Goal: Transaction & Acquisition: Obtain resource

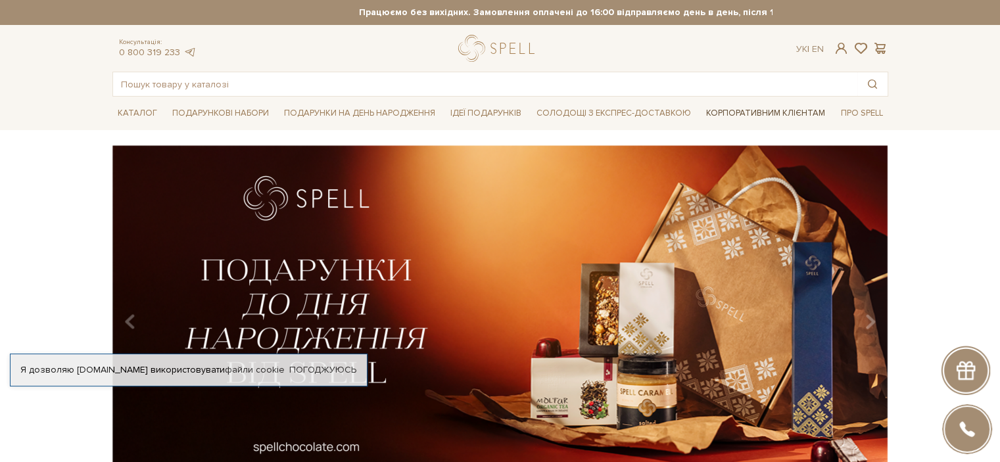
click at [769, 114] on link "Корпоративним клієнтам" at bounding box center [765, 113] width 129 height 22
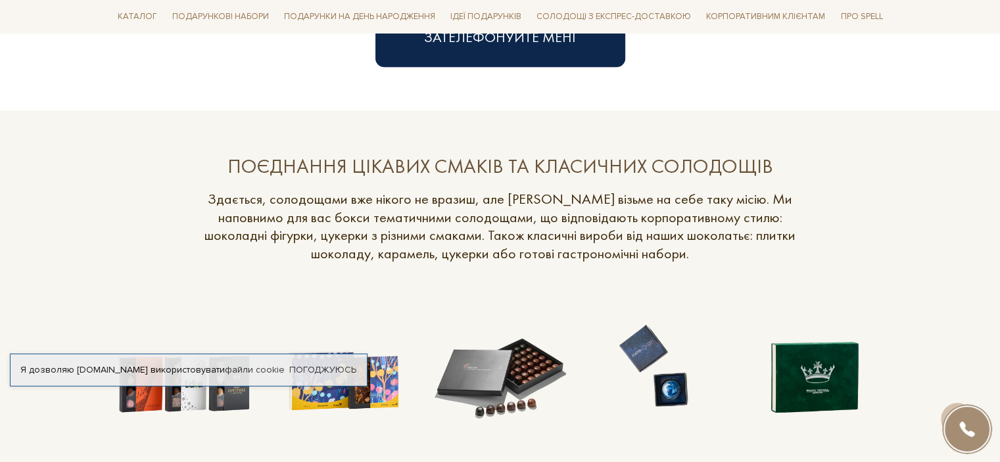
scroll to position [1051, 0]
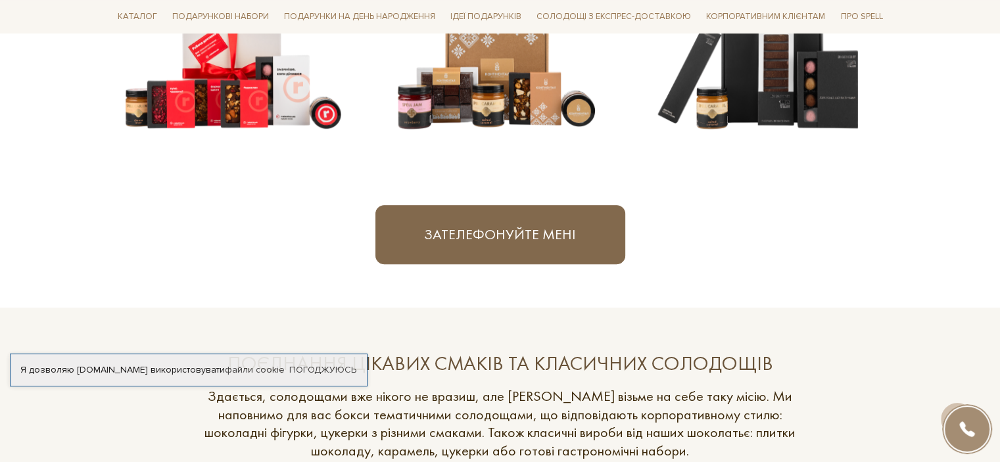
click at [555, 231] on button "Зателефонуйте мені" at bounding box center [500, 234] width 250 height 59
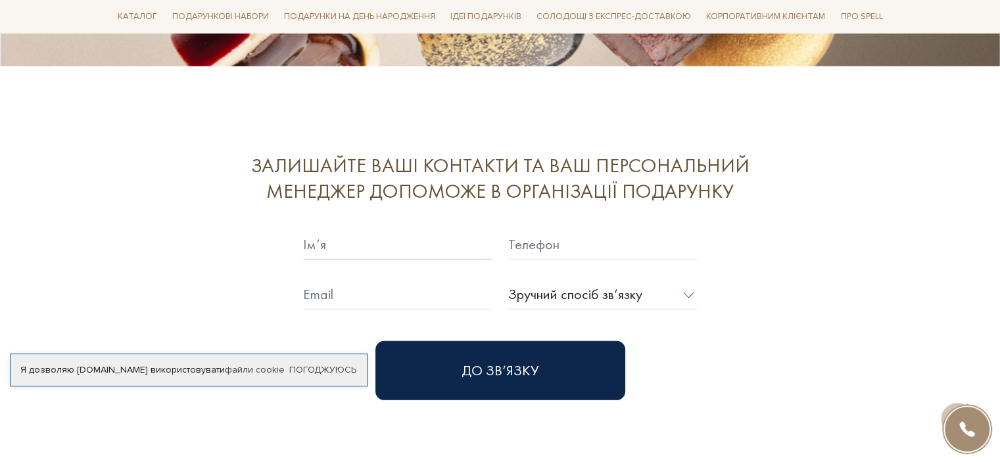
click at [438, 229] on input "text" at bounding box center [397, 244] width 189 height 30
type input "Інна Макаренко"
type input "0631999565"
type input "lenkoinna@ukr.net"
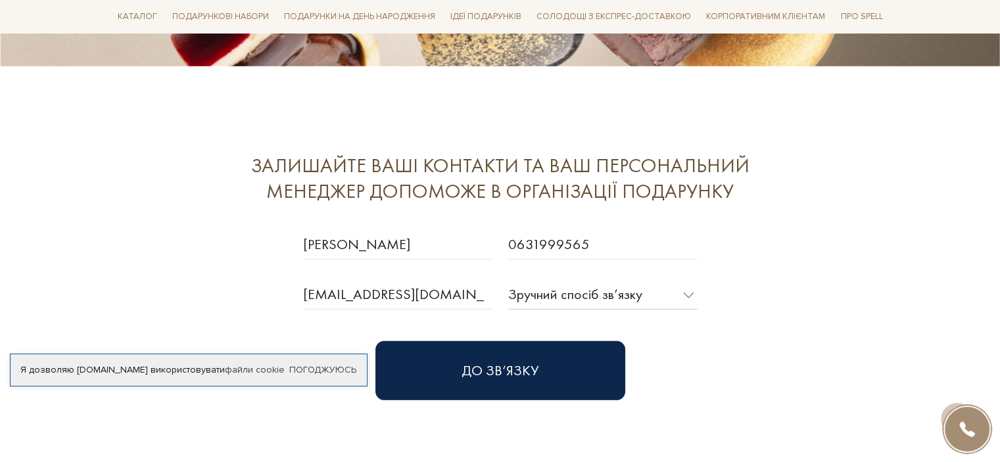
click at [661, 279] on select "Зручний спосіб зв’язку Дзвінок Viber Telegram E-mail" at bounding box center [602, 294] width 189 height 30
select select "0"
click at [508, 279] on select "Зручний спосіб зв’язку Дзвінок Viber Telegram E-mail" at bounding box center [602, 294] width 189 height 30
click at [541, 341] on button "До зв‘язку" at bounding box center [500, 370] width 250 height 59
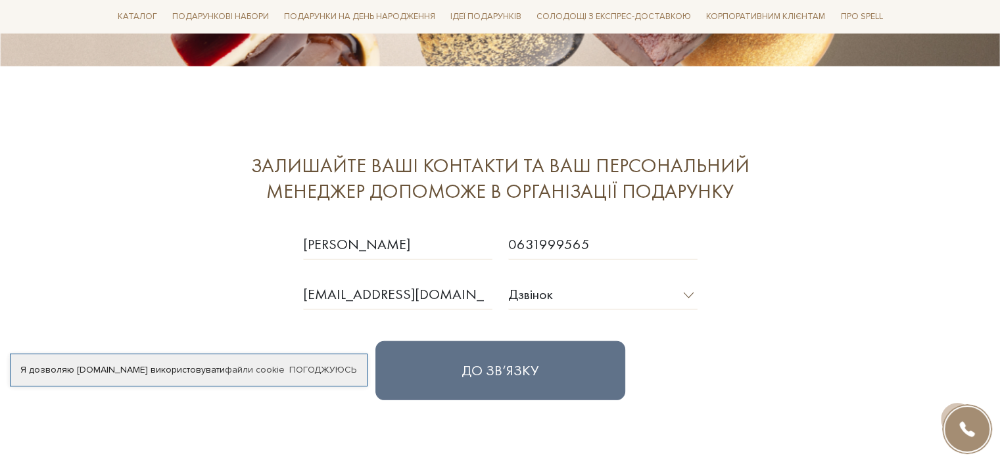
select select
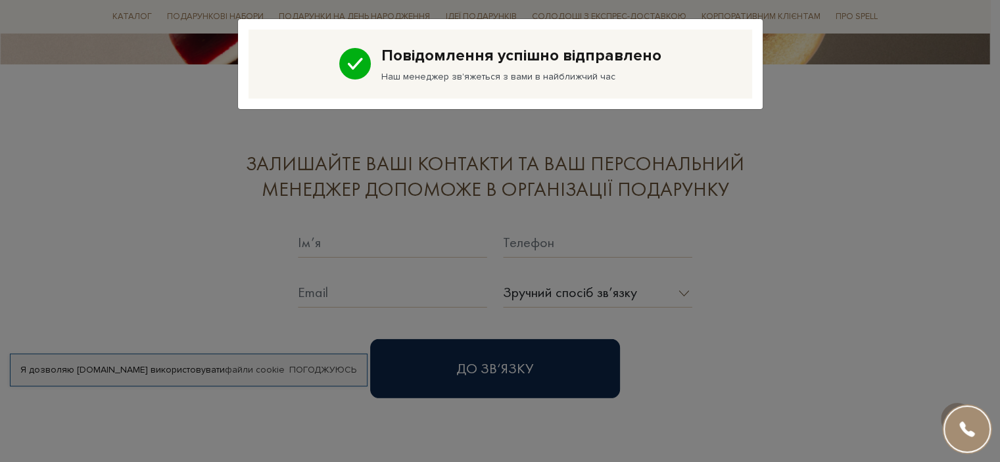
click at [876, 182] on div "Повідомлення успішно відправлено Наш менеджер зв'яжеться з вами в найближчий час" at bounding box center [504, 231] width 1009 height 462
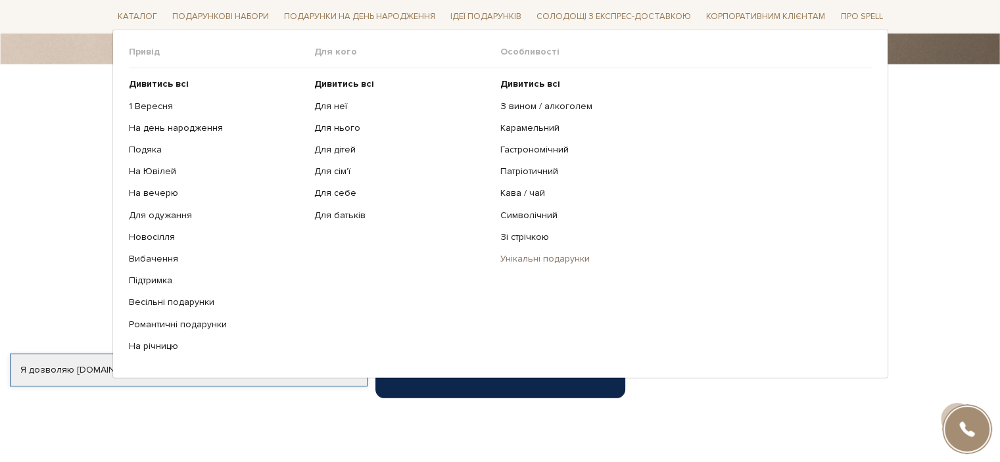
click at [525, 261] on link "Унікальні подарунки" at bounding box center [680, 259] width 361 height 12
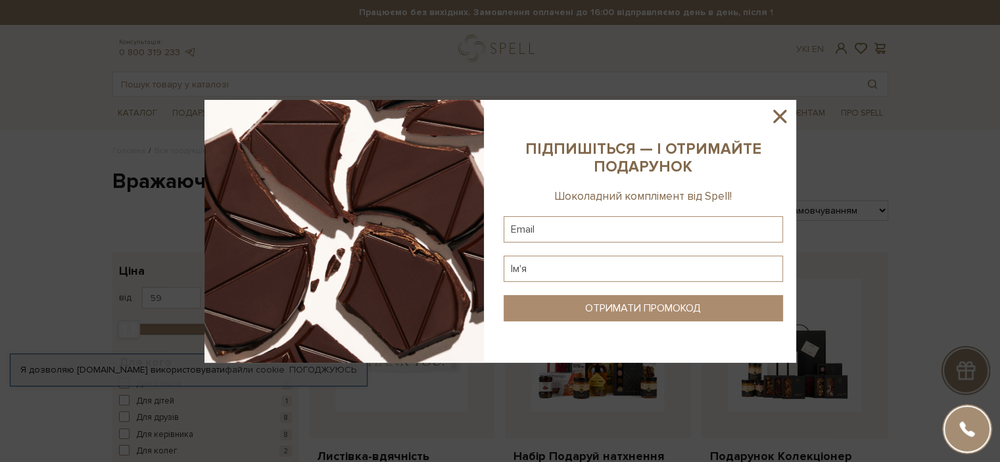
click at [780, 115] on icon at bounding box center [779, 116] width 13 height 13
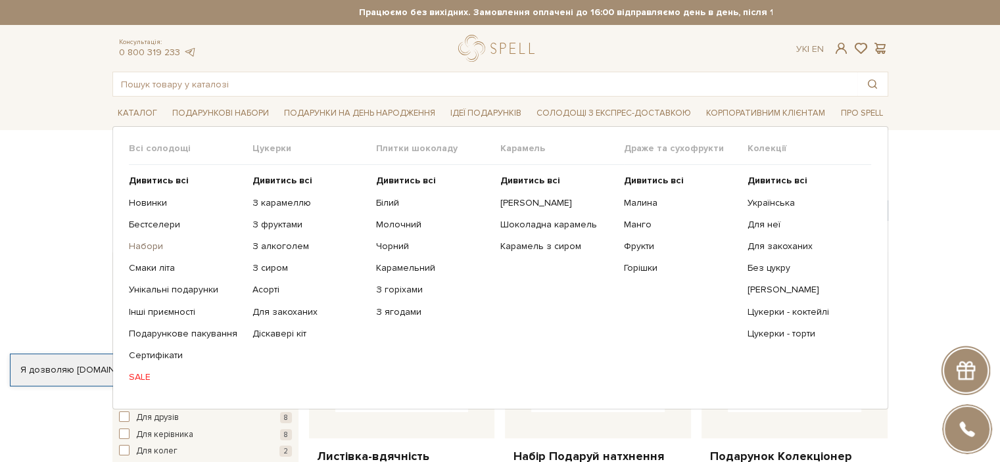
click at [152, 241] on link "Набори" at bounding box center [186, 247] width 114 height 12
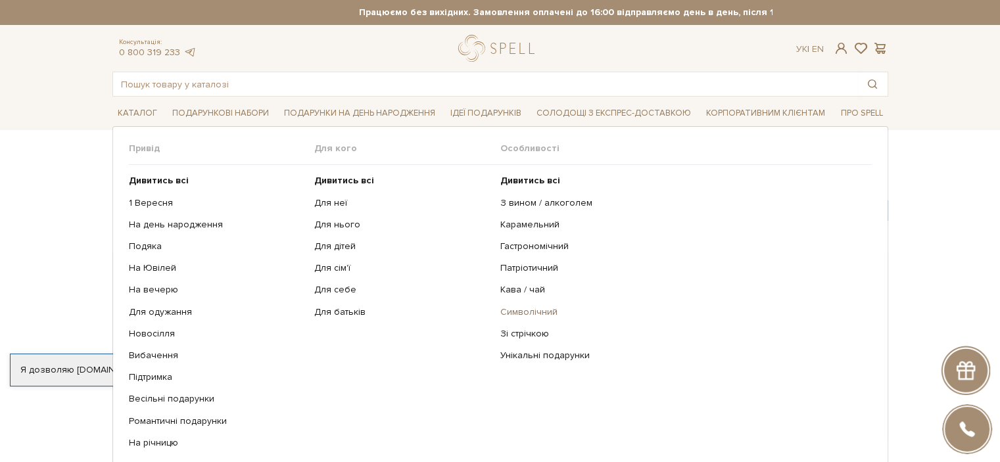
click at [528, 313] on link "Символічний" at bounding box center [680, 312] width 361 height 12
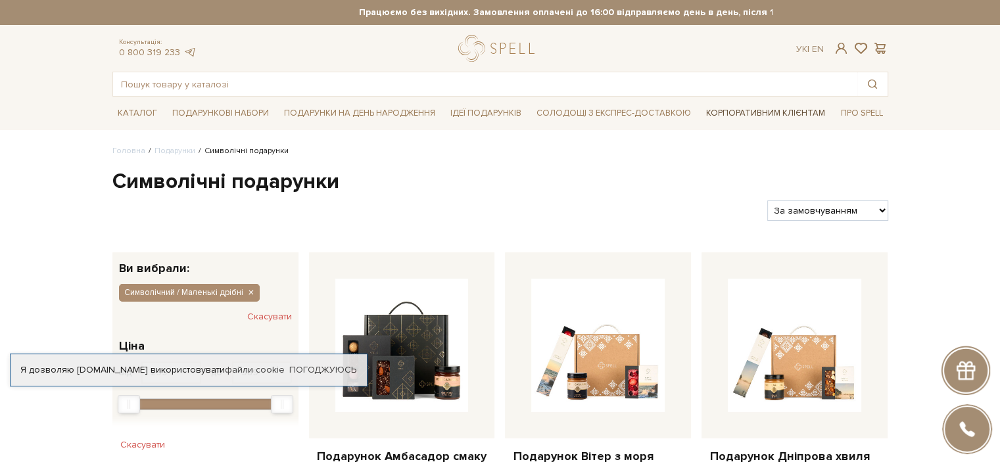
click at [791, 112] on link "Корпоративним клієнтам" at bounding box center [765, 113] width 129 height 22
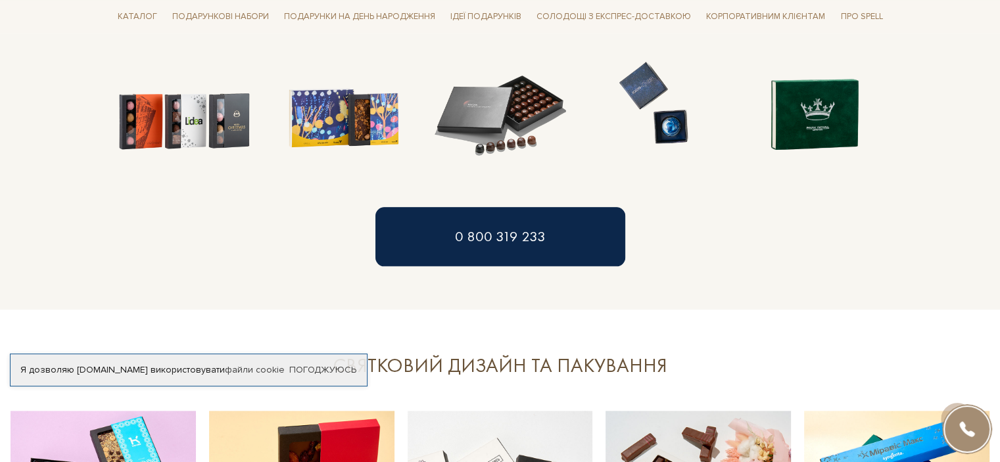
scroll to position [1511, 0]
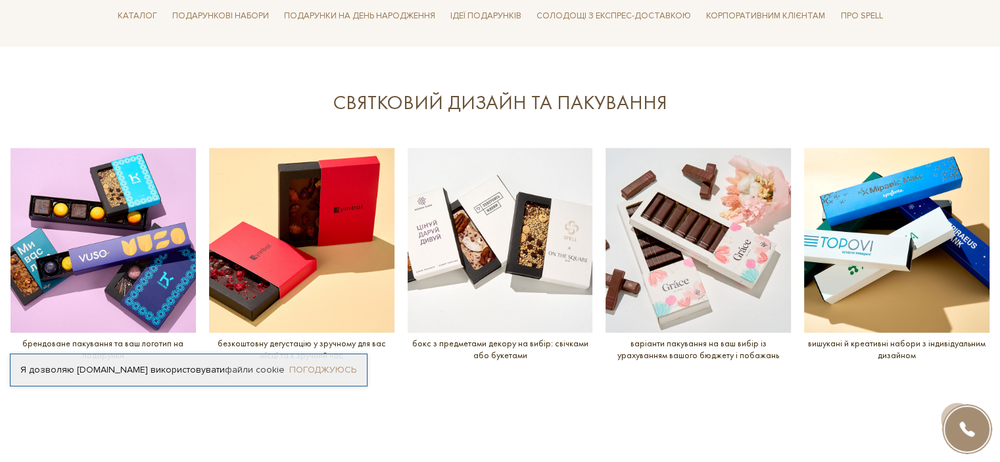
drag, startPoint x: 322, startPoint y: 357, endPoint x: 329, endPoint y: 358, distance: 6.6
click at [323, 364] on link "Погоджуюсь" at bounding box center [322, 370] width 67 height 12
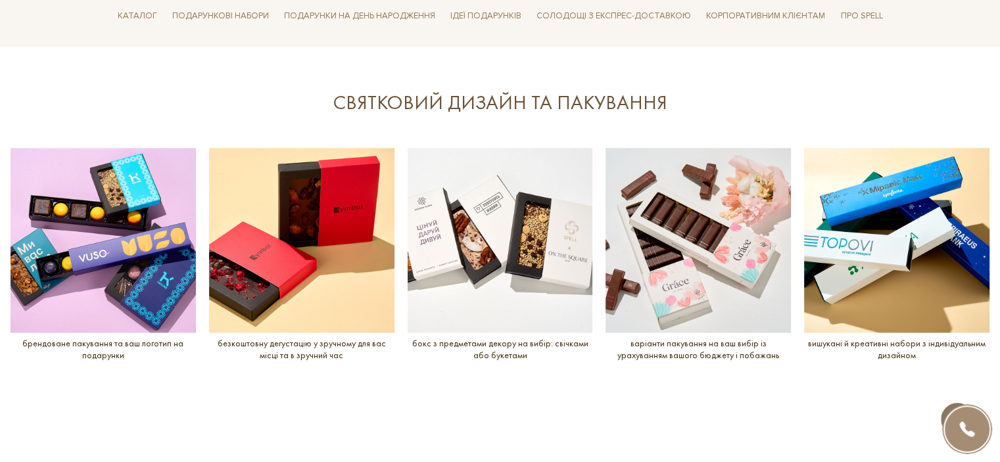
click at [968, 411] on span at bounding box center [956, 418] width 23 height 14
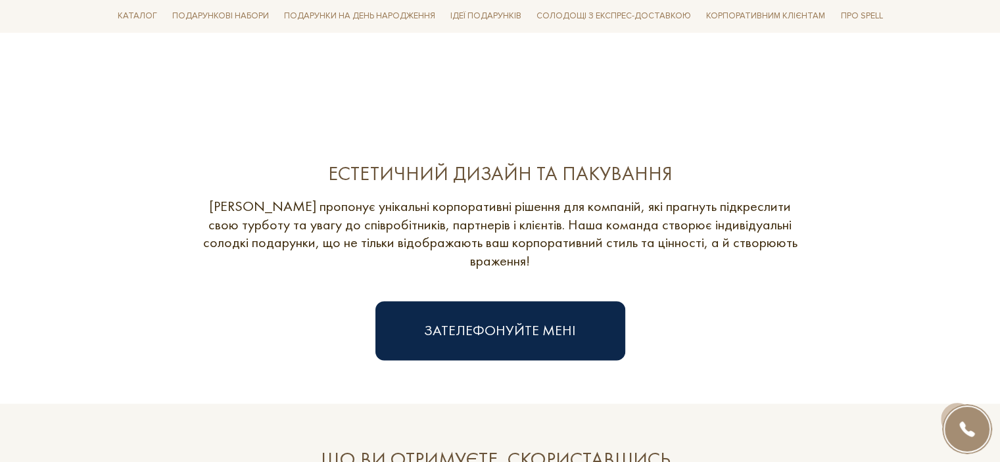
scroll to position [1577, 0]
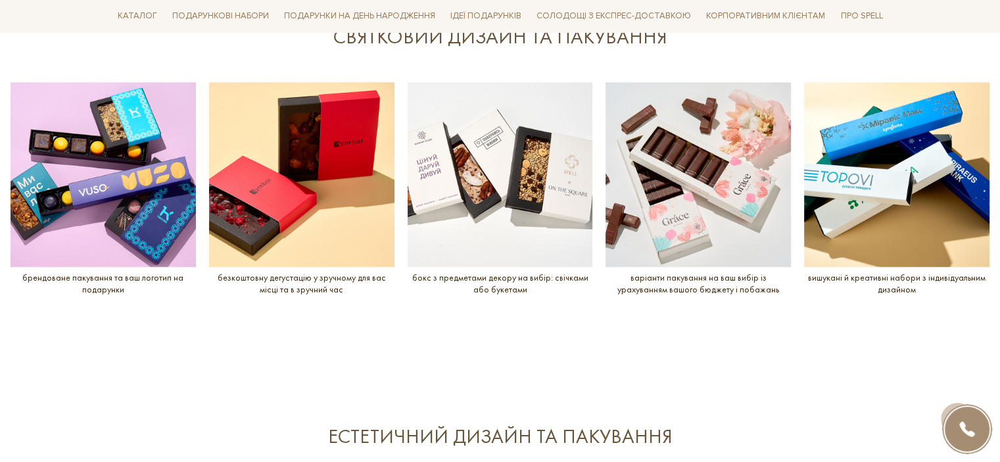
click at [496, 170] on img at bounding box center [499, 174] width 185 height 185
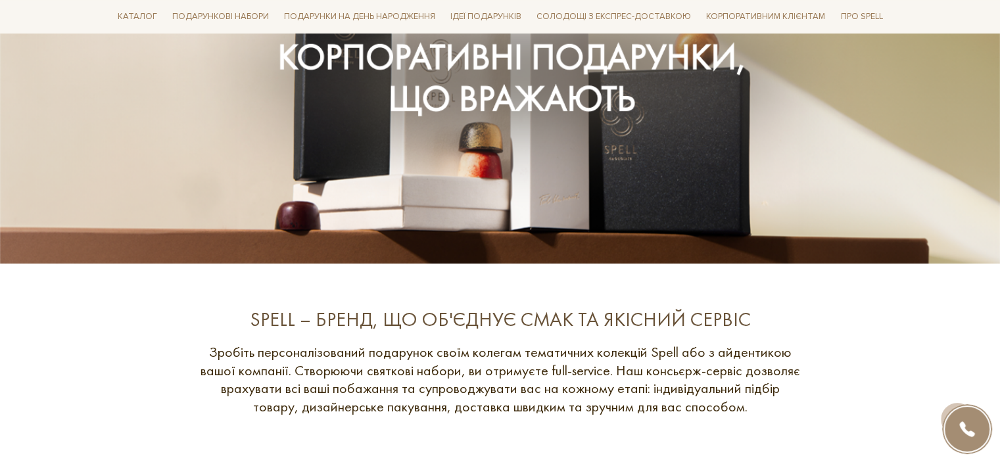
scroll to position [0, 0]
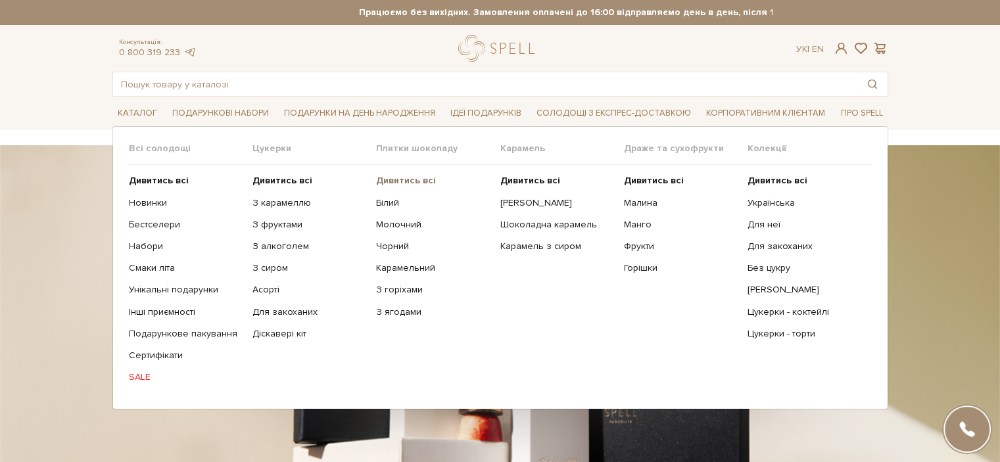
click at [398, 181] on b "Дивитись всі" at bounding box center [406, 180] width 60 height 11
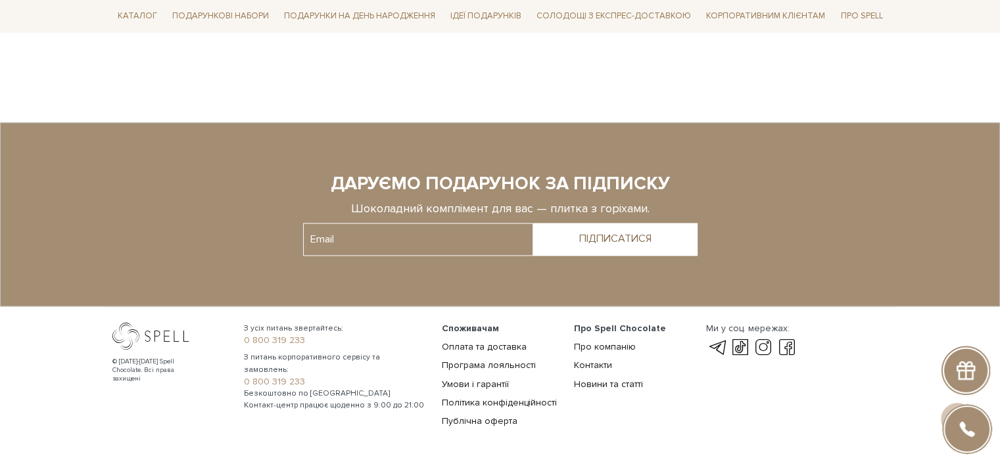
scroll to position [2071, 0]
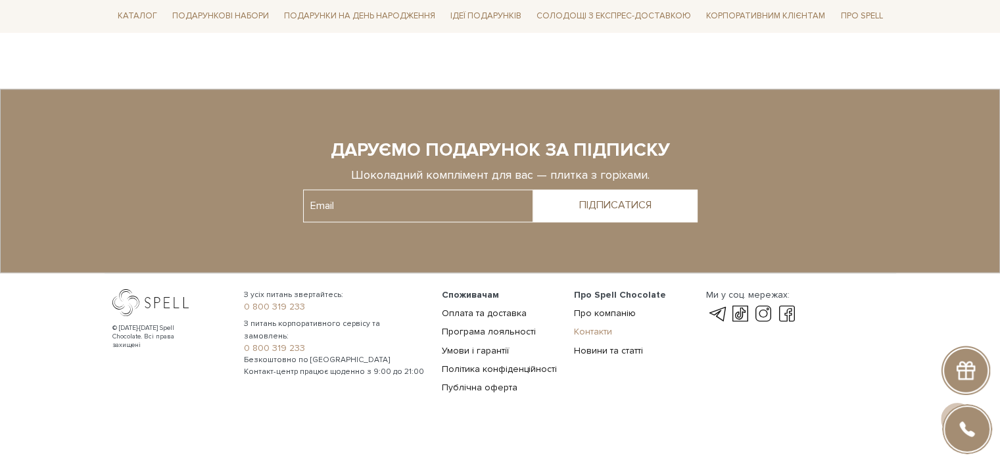
click at [595, 326] on link "Контакти" at bounding box center [593, 331] width 38 height 11
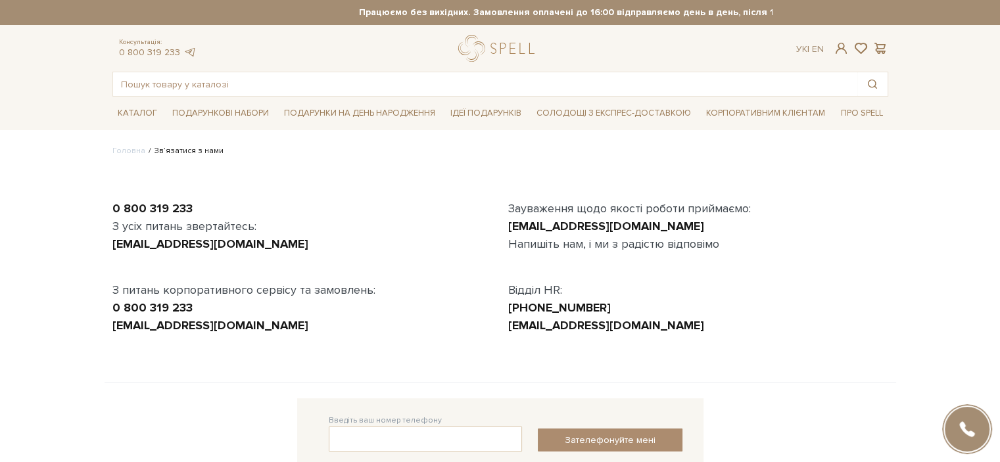
click at [250, 293] on div "0 800 319 233 З усіх питань звертайтесь: [EMAIL_ADDRESS][DOMAIN_NAME] З питань …" at bounding box center [302, 267] width 396 height 135
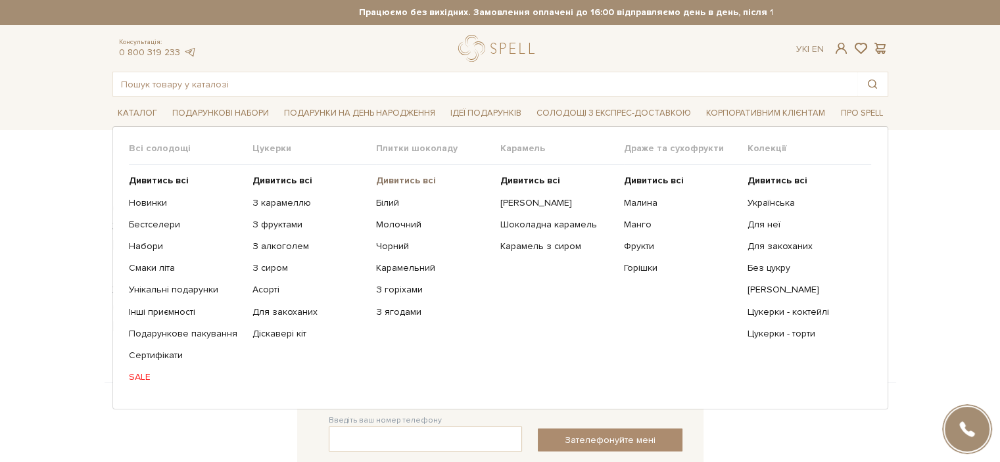
click at [406, 178] on b "Дивитись всі" at bounding box center [406, 180] width 60 height 11
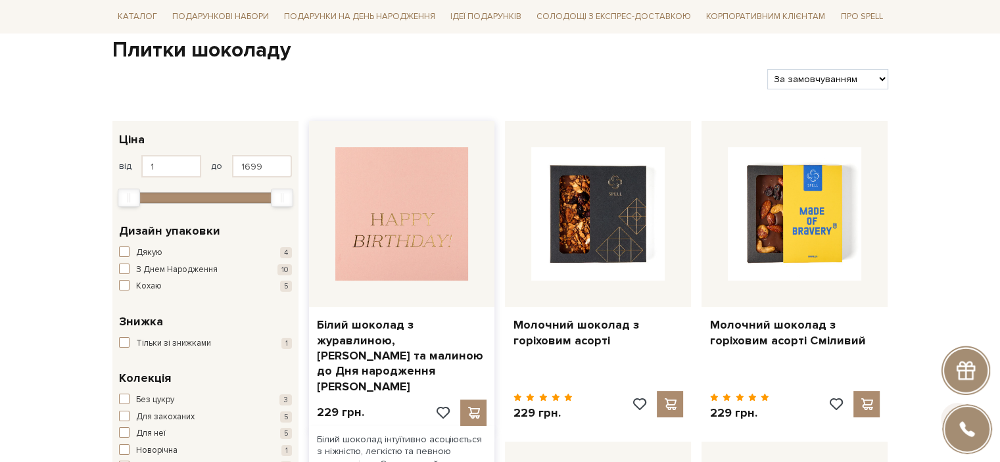
scroll to position [197, 0]
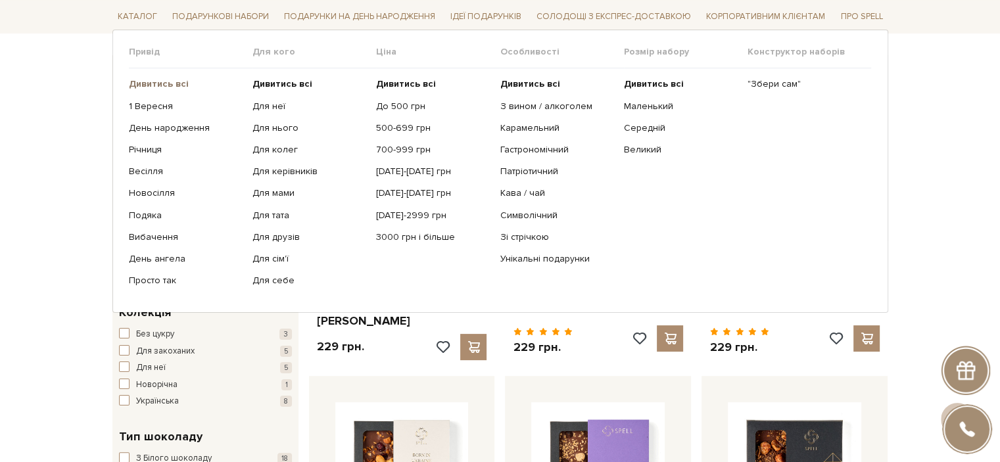
click at [175, 85] on b "Дивитись всі" at bounding box center [159, 83] width 60 height 11
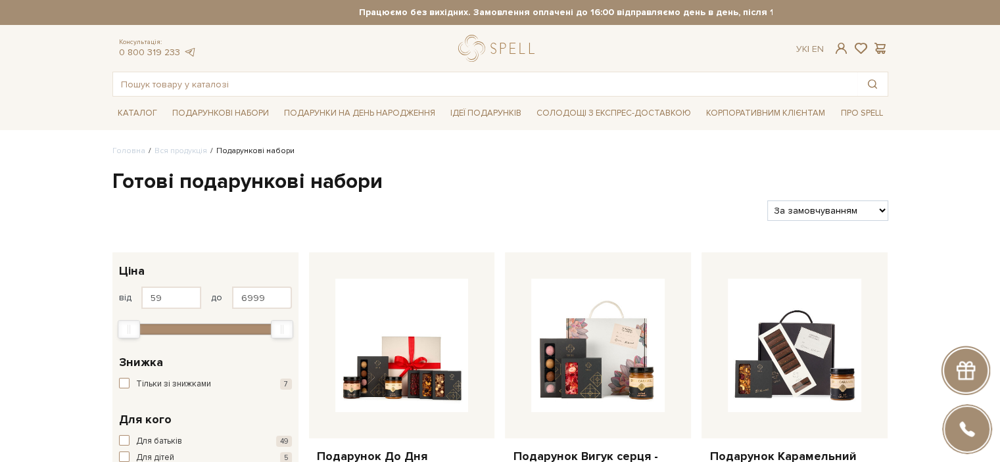
click at [844, 218] on select "За замовчуванням За Ціною (зростання) За Ціною (зменшення) Новинки За популярні…" at bounding box center [827, 210] width 120 height 20
select select "[URL][DOMAIN_NAME]"
click at [767, 200] on select "За замовчуванням За Ціною (зростання) За Ціною (зменшення) Новинки За популярні…" at bounding box center [827, 210] width 120 height 20
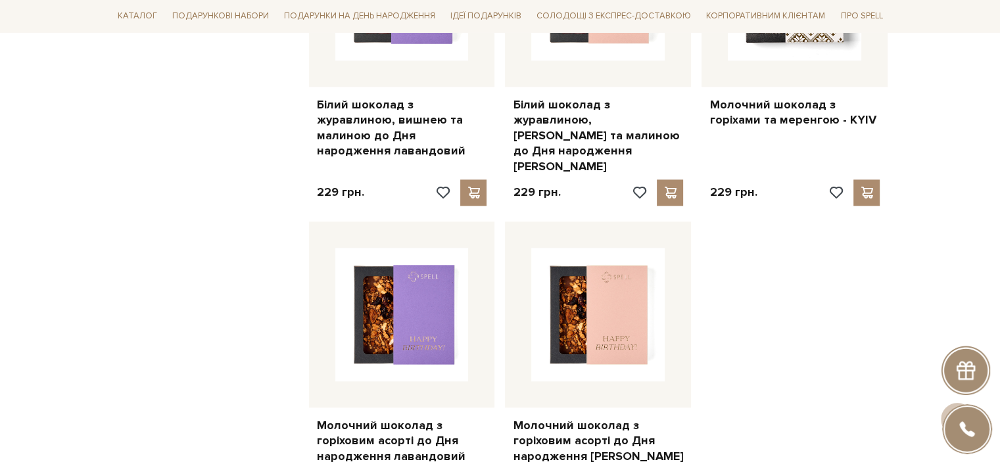
scroll to position [1774, 0]
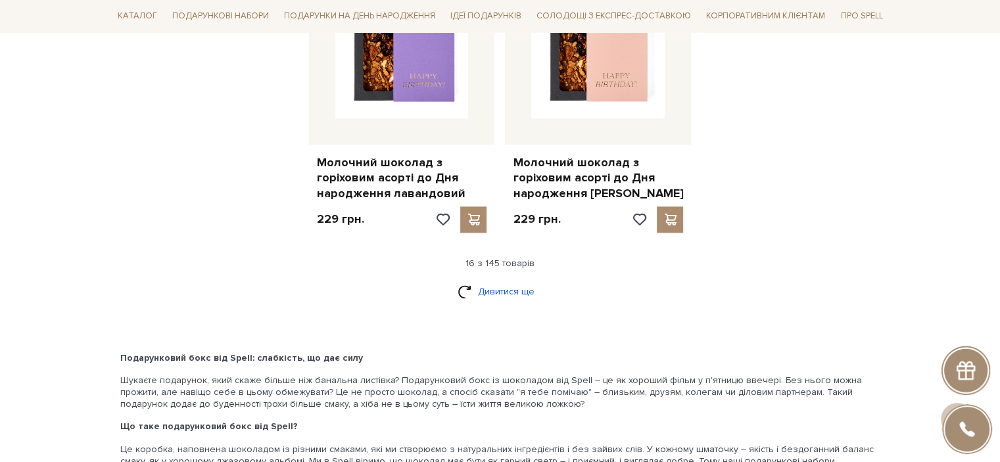
click at [494, 280] on link "Дивитися ще" at bounding box center [499, 291] width 85 height 23
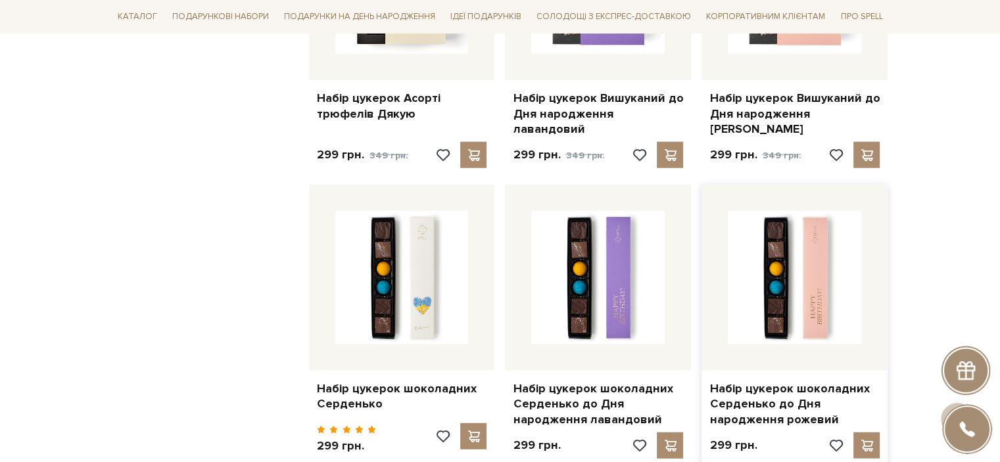
scroll to position [3089, 0]
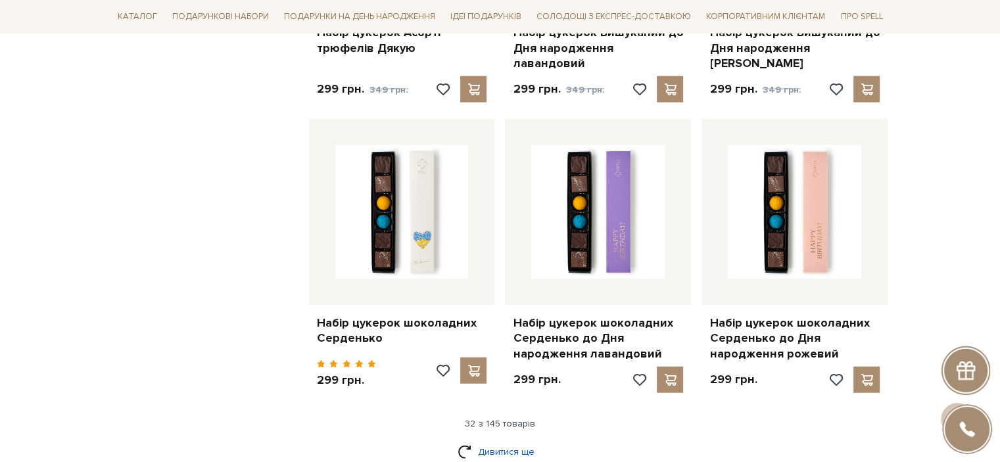
click at [526, 440] on link "Дивитися ще" at bounding box center [499, 451] width 85 height 23
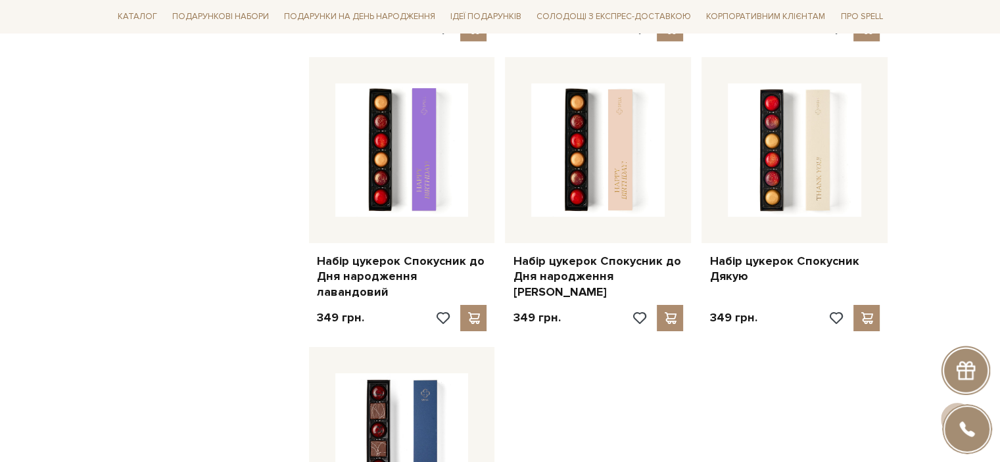
scroll to position [4863, 0]
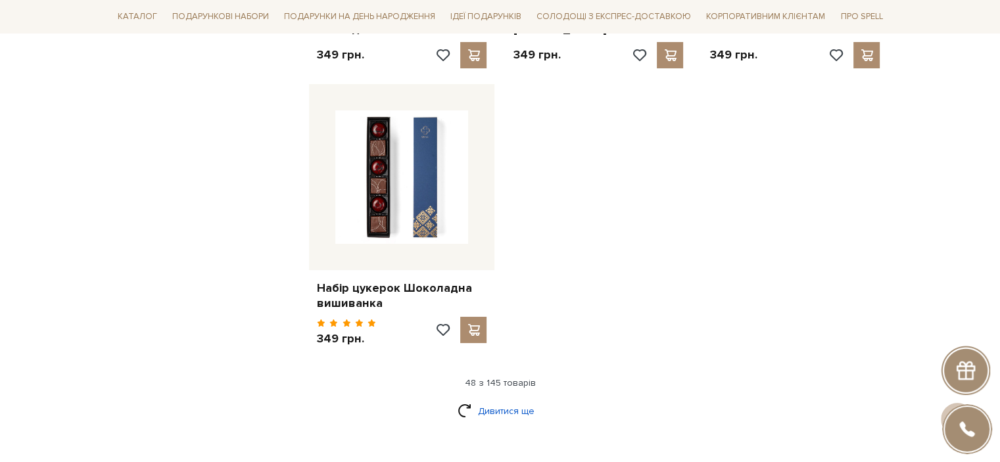
click at [494, 400] on link "Дивитися ще" at bounding box center [499, 411] width 85 height 23
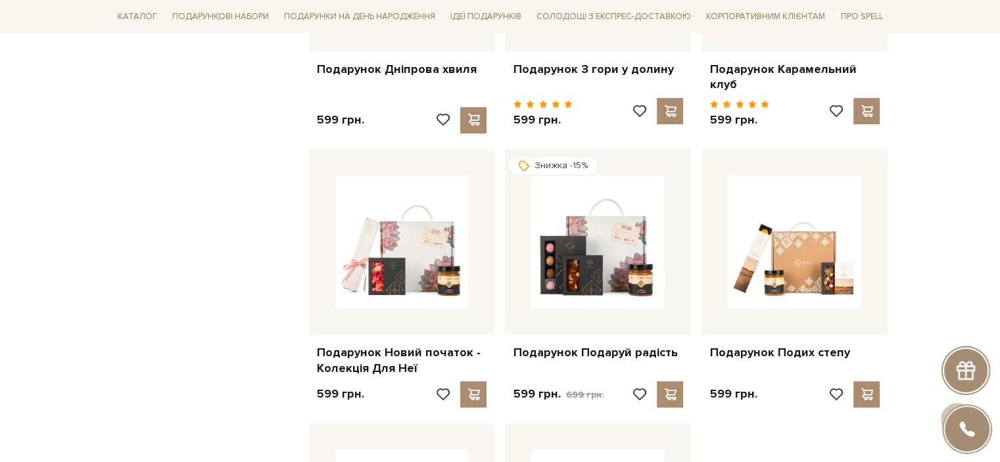
scroll to position [5651, 0]
